Goal: Information Seeking & Learning: Compare options

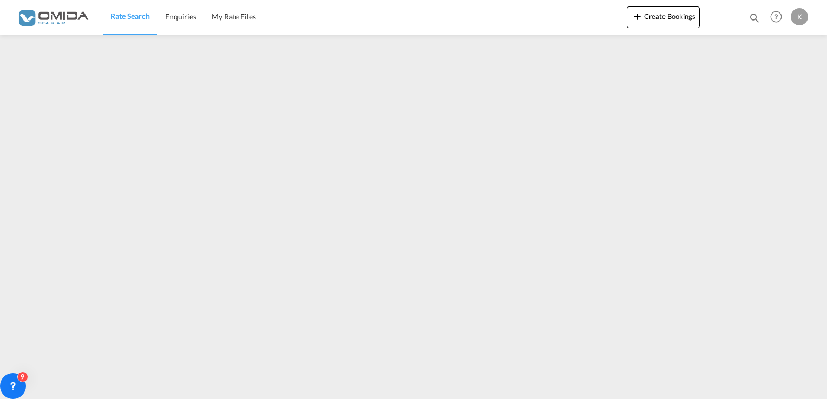
click at [51, 14] on img at bounding box center [52, 17] width 73 height 24
